Goal: Book appointment/travel/reservation

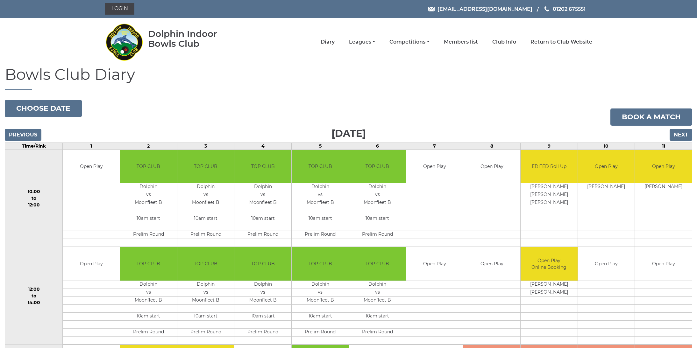
click at [676, 135] on input "Next" at bounding box center [681, 135] width 23 height 12
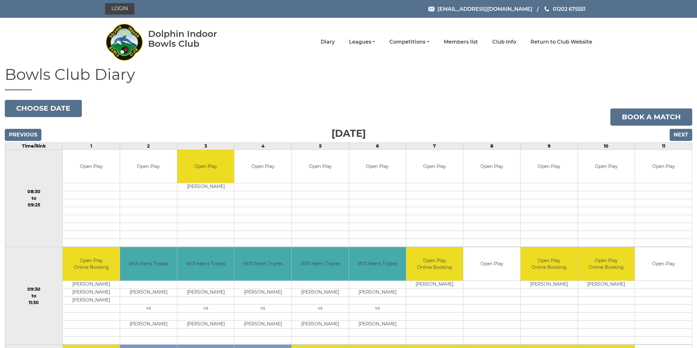
click at [676, 135] on input "Next" at bounding box center [681, 135] width 23 height 12
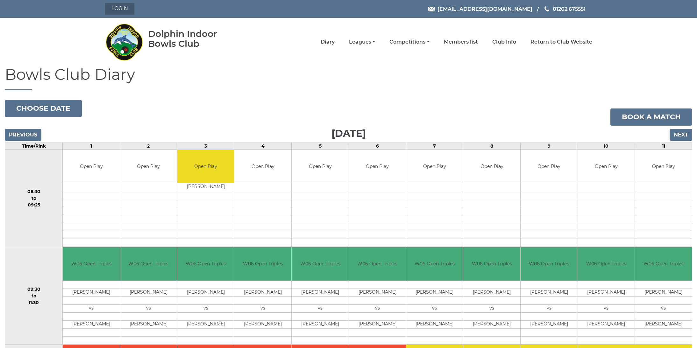
click at [120, 12] on link "Login" at bounding box center [119, 8] width 29 height 11
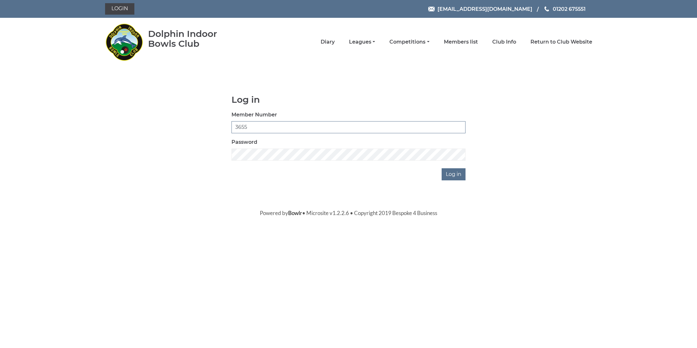
type input "3655"
click at [455, 174] on input "Log in" at bounding box center [454, 174] width 24 height 12
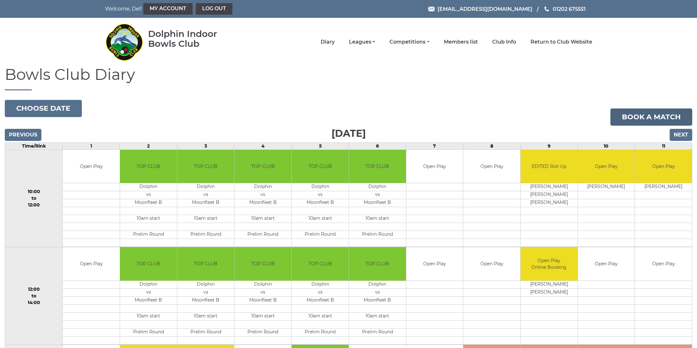
click at [637, 118] on link "Book a match" at bounding box center [652, 117] width 82 height 17
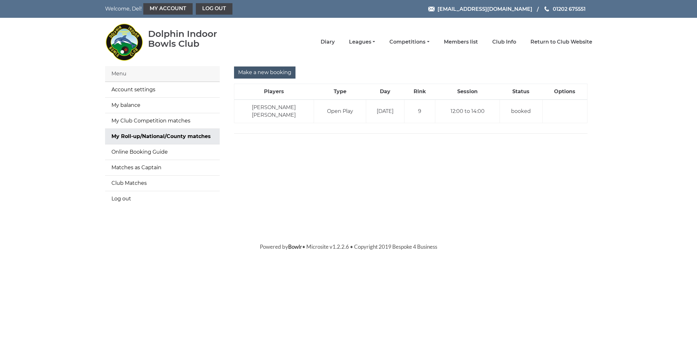
click at [241, 75] on input "Make a new booking" at bounding box center [264, 73] width 61 height 12
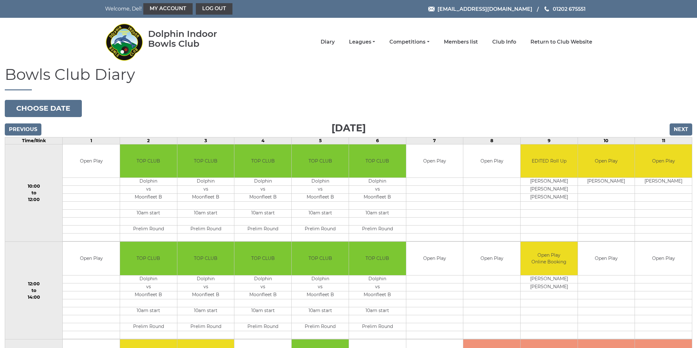
scroll to position [1, 0]
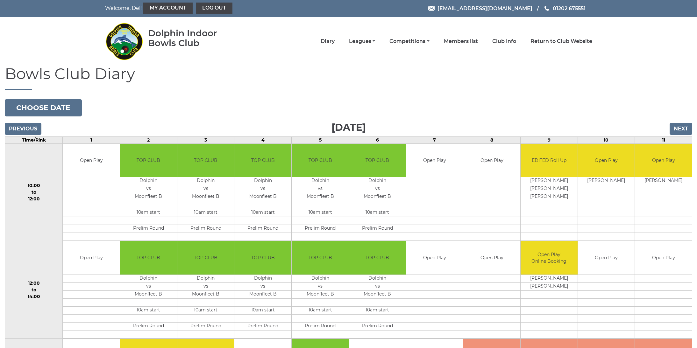
click at [680, 128] on input "Next" at bounding box center [681, 129] width 23 height 12
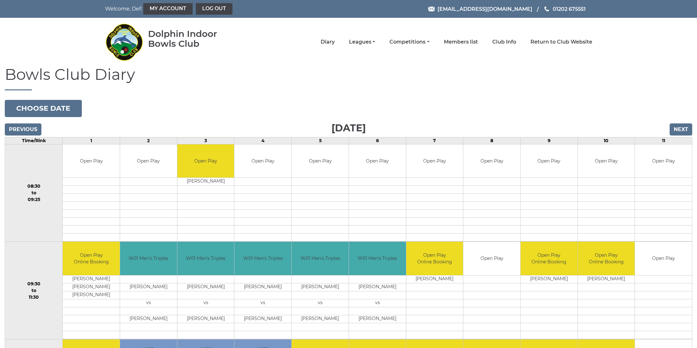
click at [680, 128] on input "Next" at bounding box center [681, 130] width 23 height 12
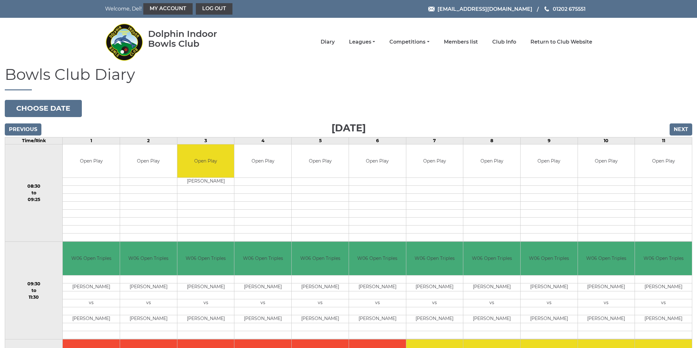
click at [680, 128] on input "Next" at bounding box center [681, 130] width 23 height 12
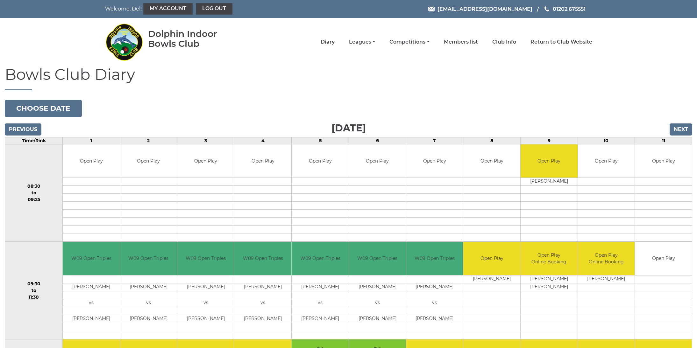
click at [27, 128] on input "Previous" at bounding box center [23, 130] width 37 height 12
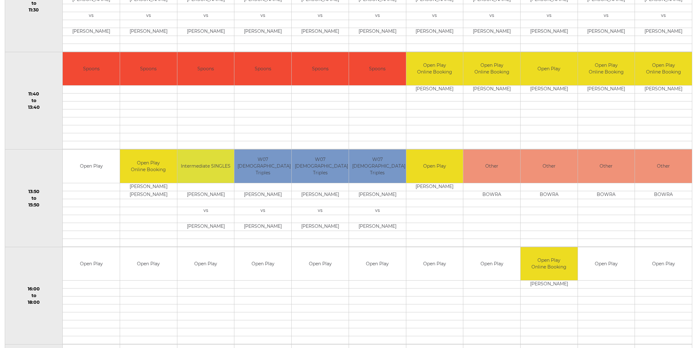
scroll to position [289, 0]
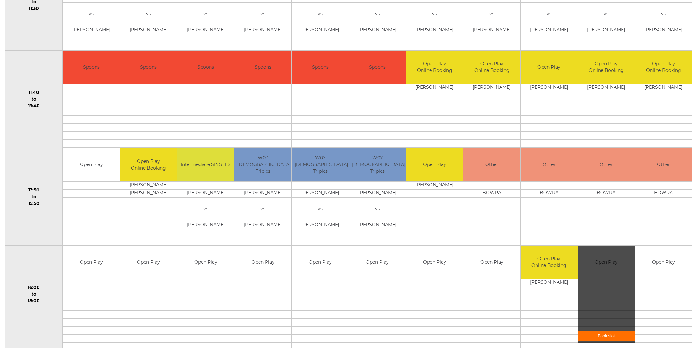
click at [609, 335] on link "Book slot" at bounding box center [606, 336] width 57 height 11
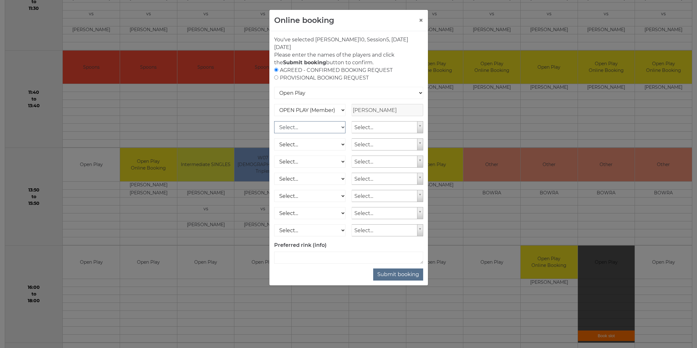
select select "1_12"
type input "jo t"
select select "1682"
click at [401, 275] on button "Submit booking" at bounding box center [398, 275] width 50 height 12
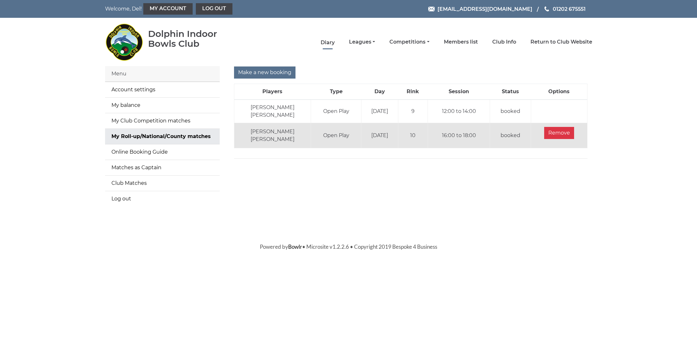
click at [335, 43] on link "Diary" at bounding box center [328, 42] width 14 height 7
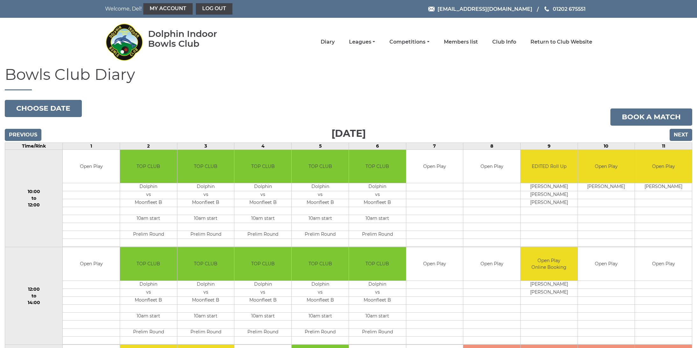
click at [682, 135] on input "Next" at bounding box center [681, 135] width 23 height 12
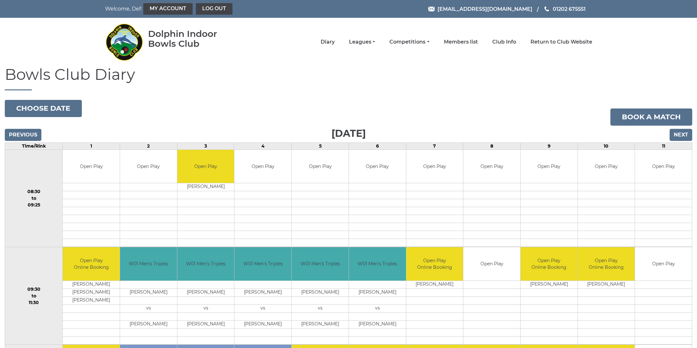
click at [682, 135] on input "Next" at bounding box center [681, 135] width 23 height 12
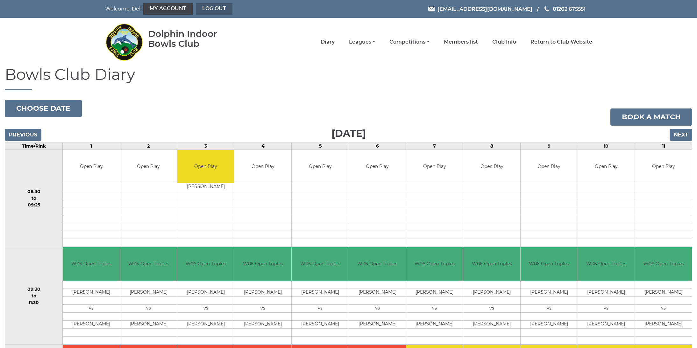
click at [202, 10] on link "Log out" at bounding box center [214, 8] width 37 height 11
